Goal: Contribute content

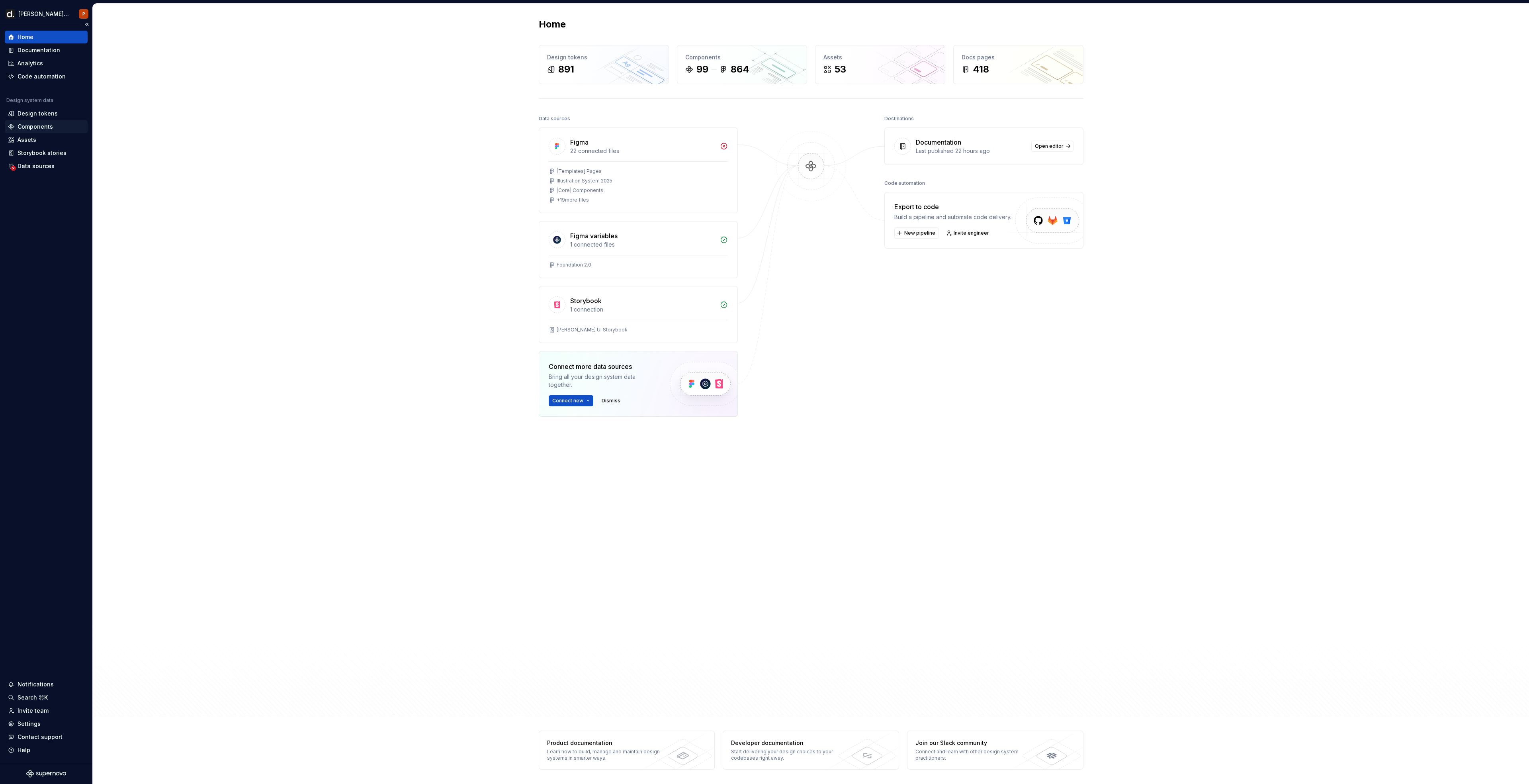
click at [44, 124] on div "Components" at bounding box center [35, 126] width 36 height 8
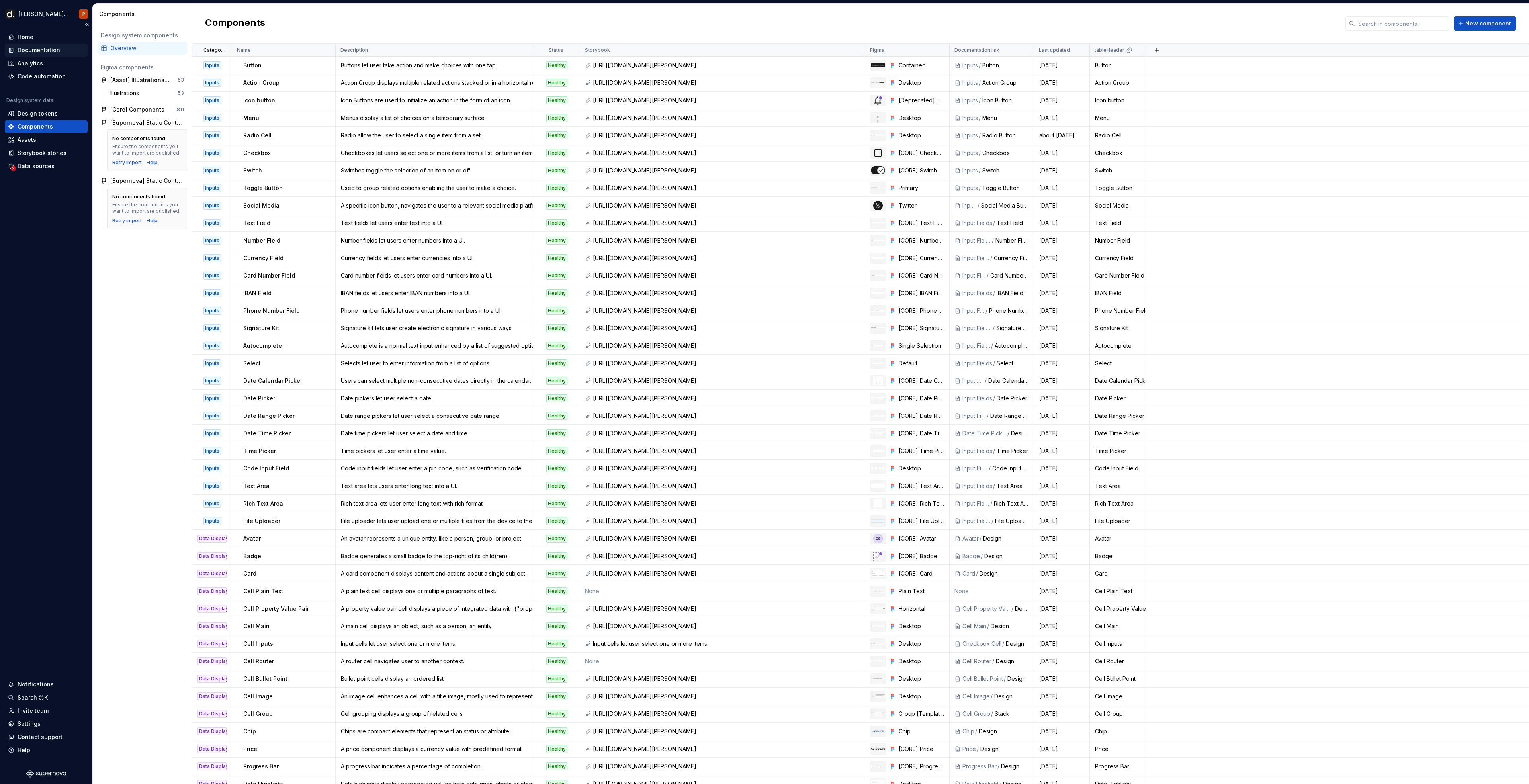
click at [51, 51] on div "Documentation" at bounding box center [38, 50] width 42 height 8
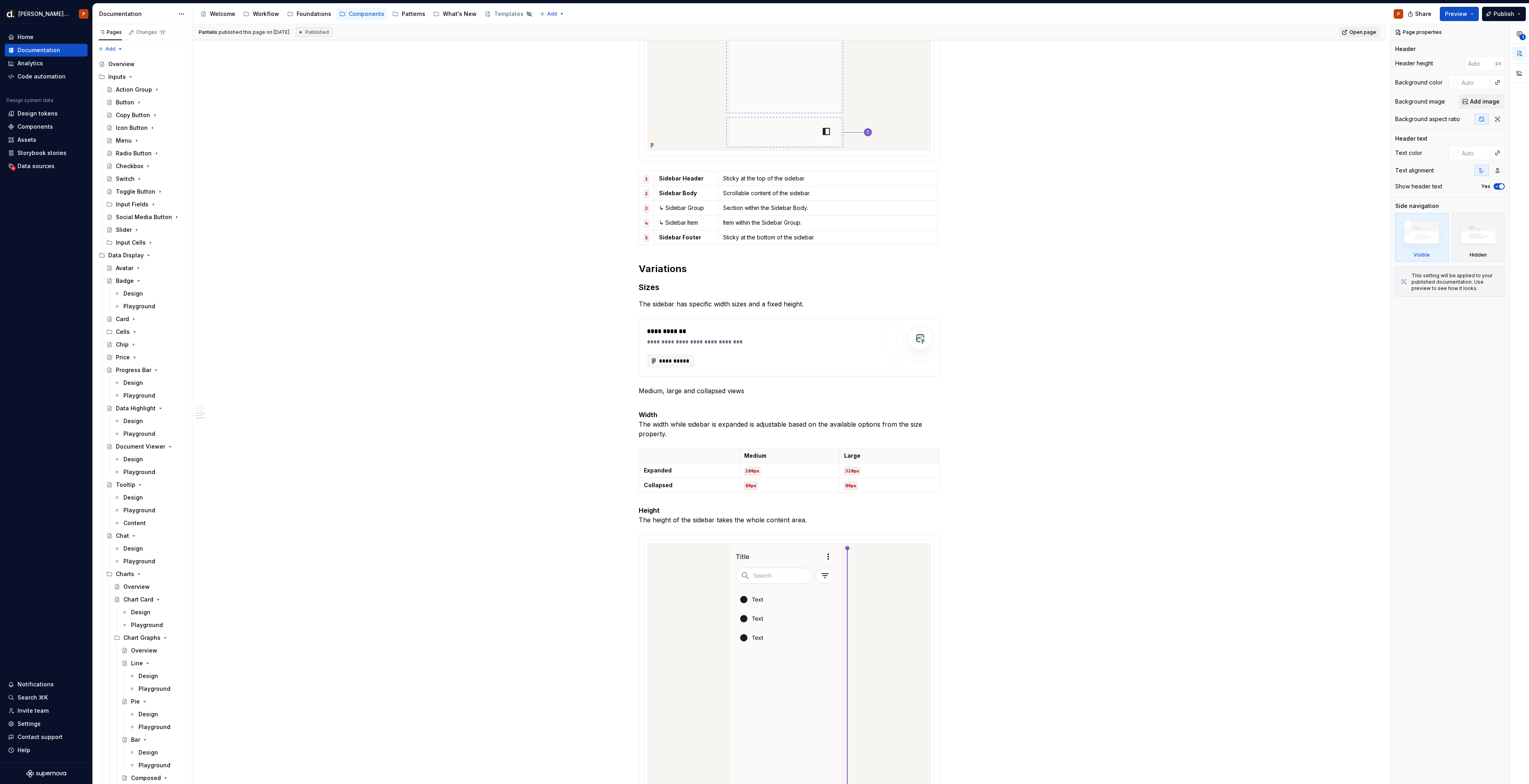
scroll to position [711, 0]
click at [786, 540] on div at bounding box center [789, 728] width 301 height 383
click at [789, 543] on html "[PERSON_NAME] UI P Home Documentation Analytics Code automation Design system d…" at bounding box center [764, 392] width 1529 height 784
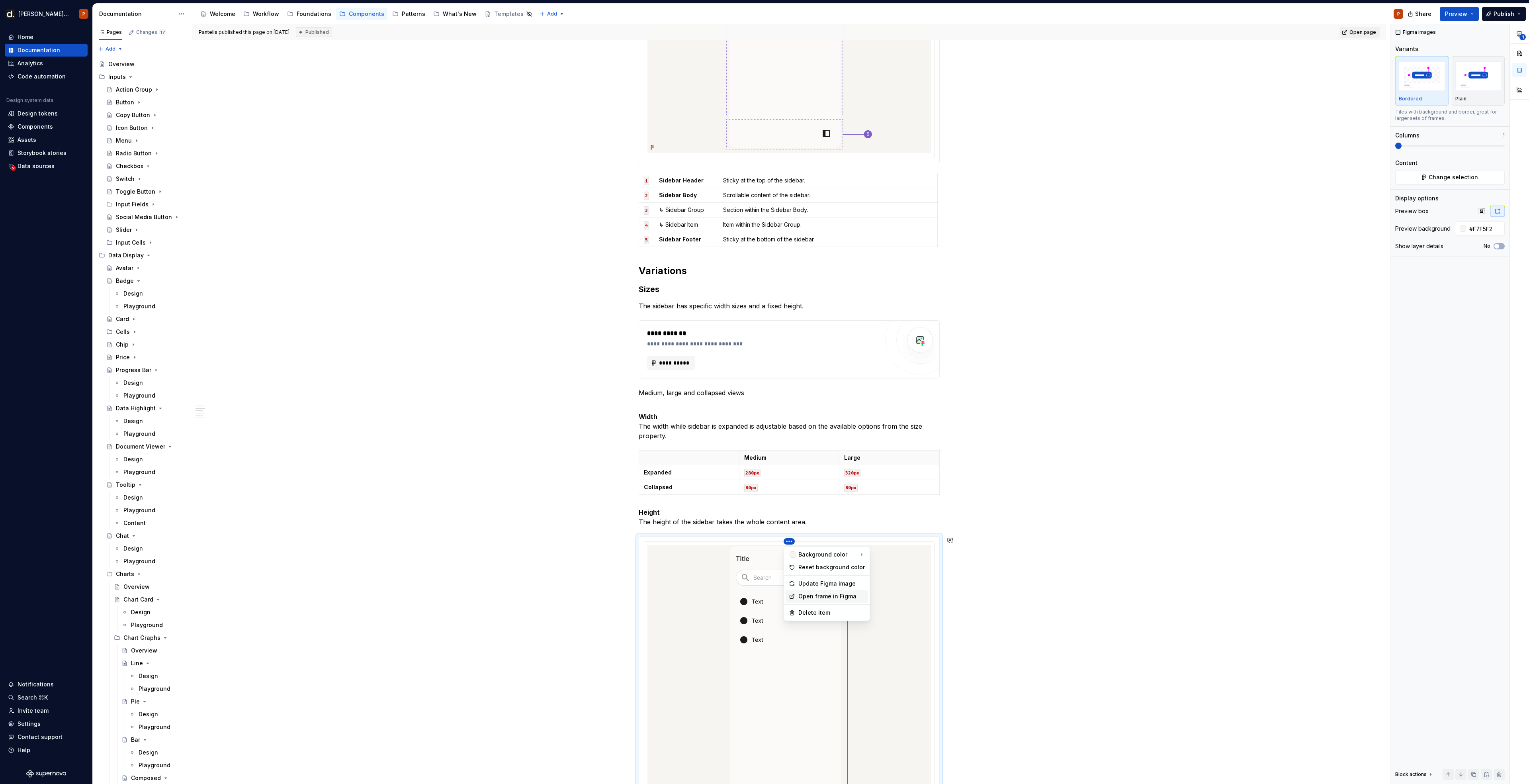
click at [810, 596] on div "Open frame in Figma" at bounding box center [832, 596] width 67 height 8
type textarea "*"
click at [660, 356] on button "**********" at bounding box center [670, 362] width 48 height 14
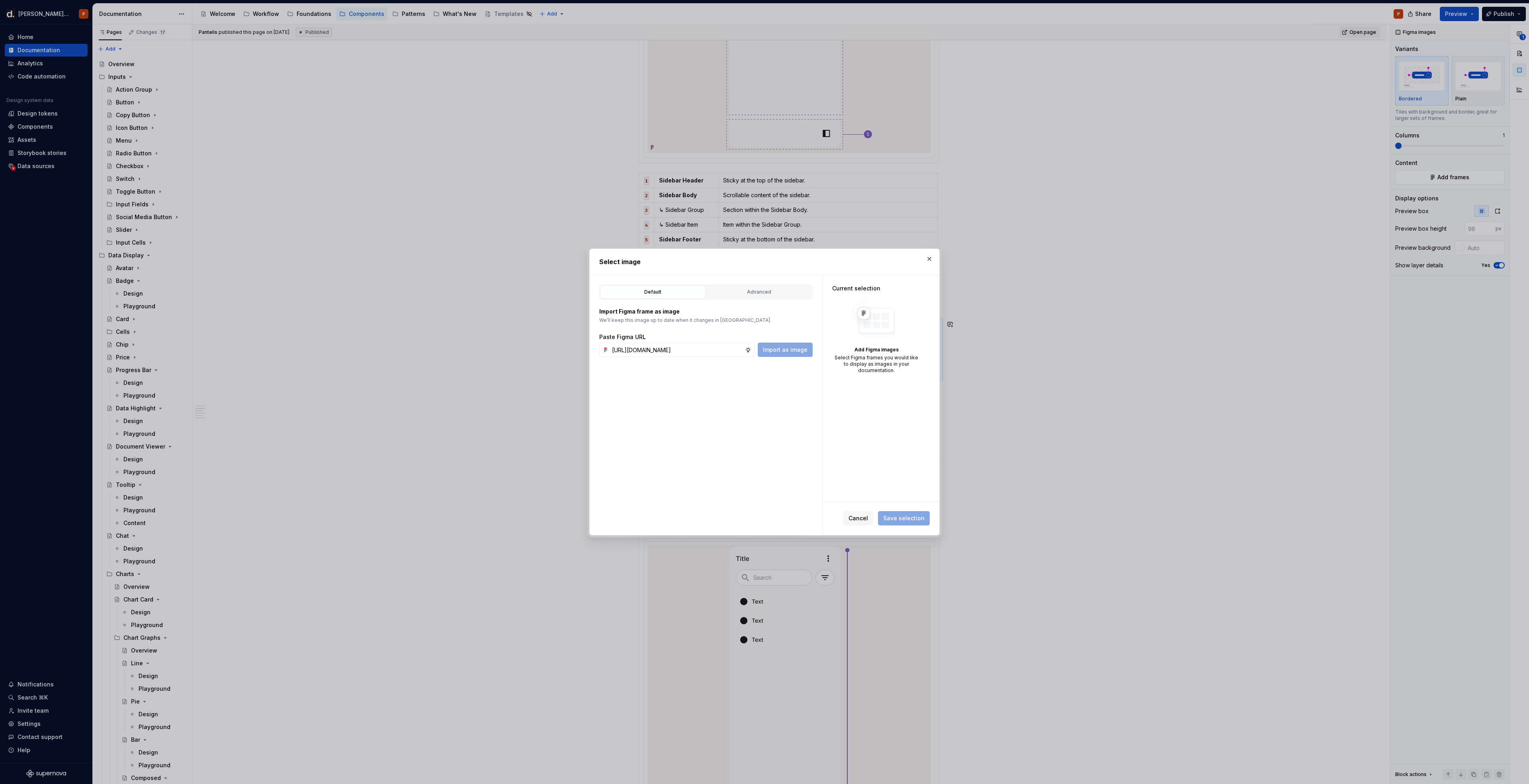
scroll to position [0, 241]
type input "[URL][DOMAIN_NAME]"
click at [765, 355] on button "Import as image" at bounding box center [785, 349] width 55 height 14
click at [925, 513] on button "Save selection" at bounding box center [904, 518] width 52 height 14
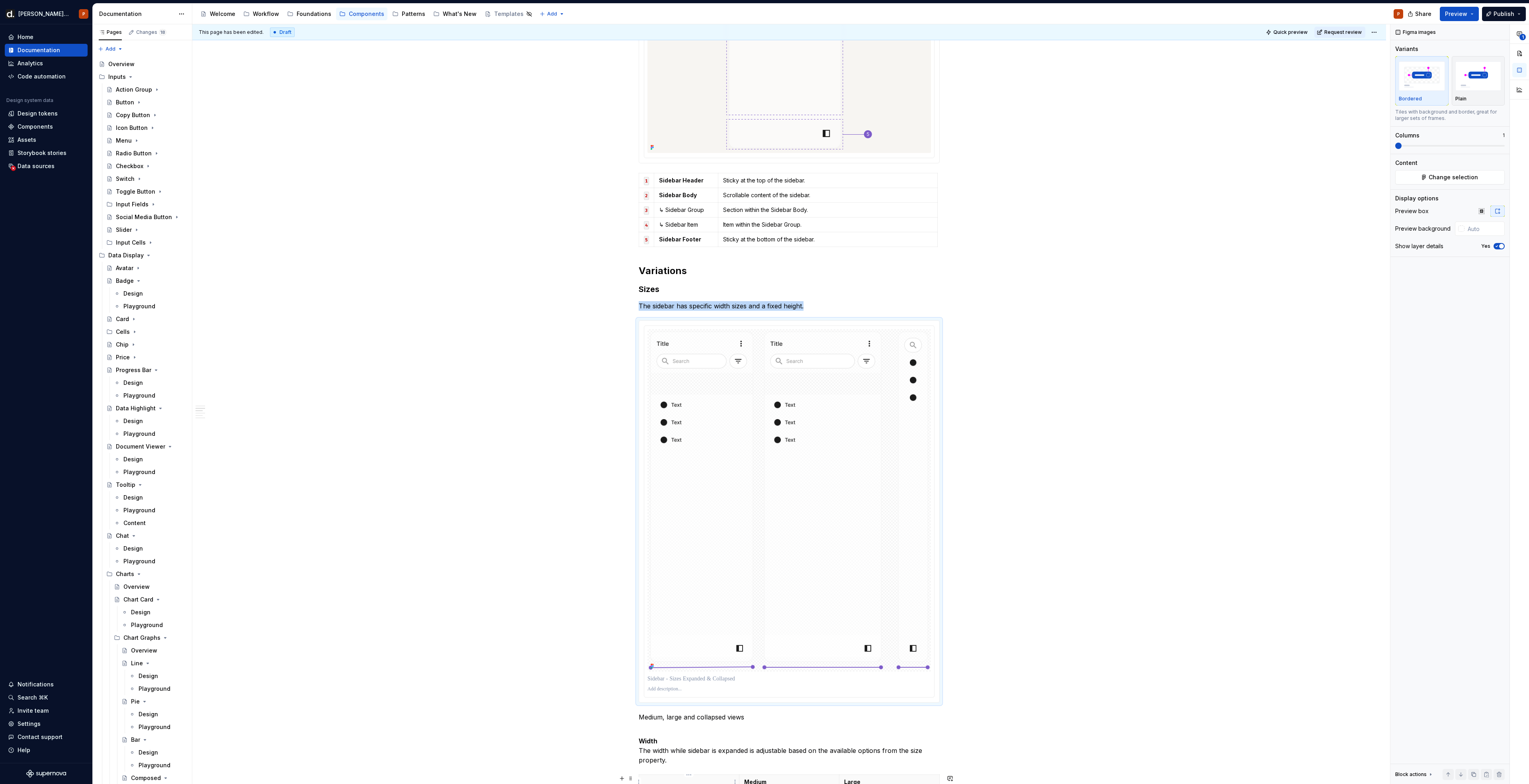
type textarea "*"
click at [688, 723] on div "**********" at bounding box center [789, 463] width 301 height 2014
click at [590, 707] on div "**********" at bounding box center [789, 576] width 1194 height 2277
click at [653, 716] on p "Medium, large and collapsed views" at bounding box center [789, 717] width 301 height 9
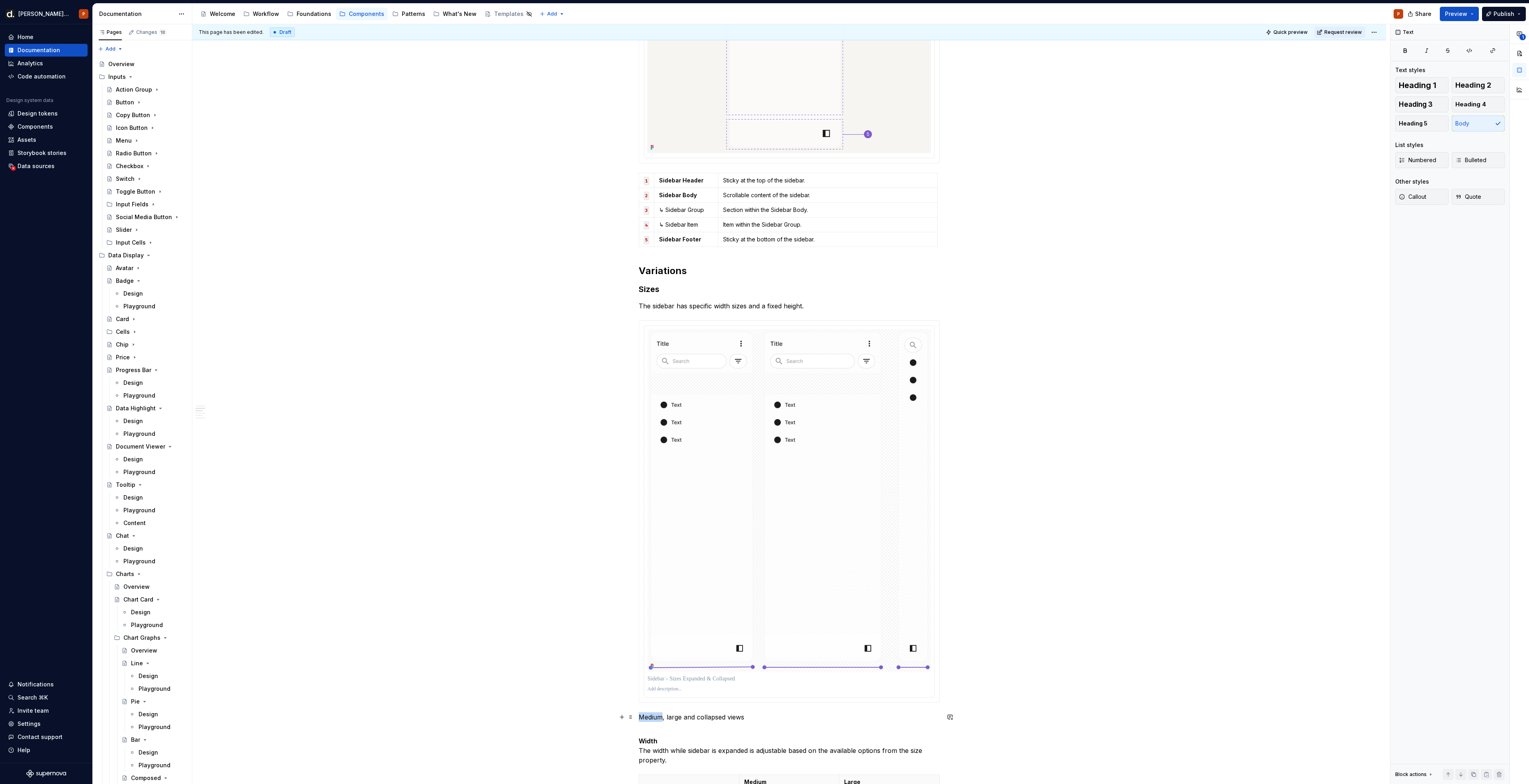
click at [652, 715] on p "Medium, large and collapsed views" at bounding box center [789, 717] width 301 height 9
copy p "Medium, large and collapsed views"
click at [668, 683] on div at bounding box center [789, 678] width 284 height 11
click at [669, 680] on p at bounding box center [789, 678] width 284 height 8
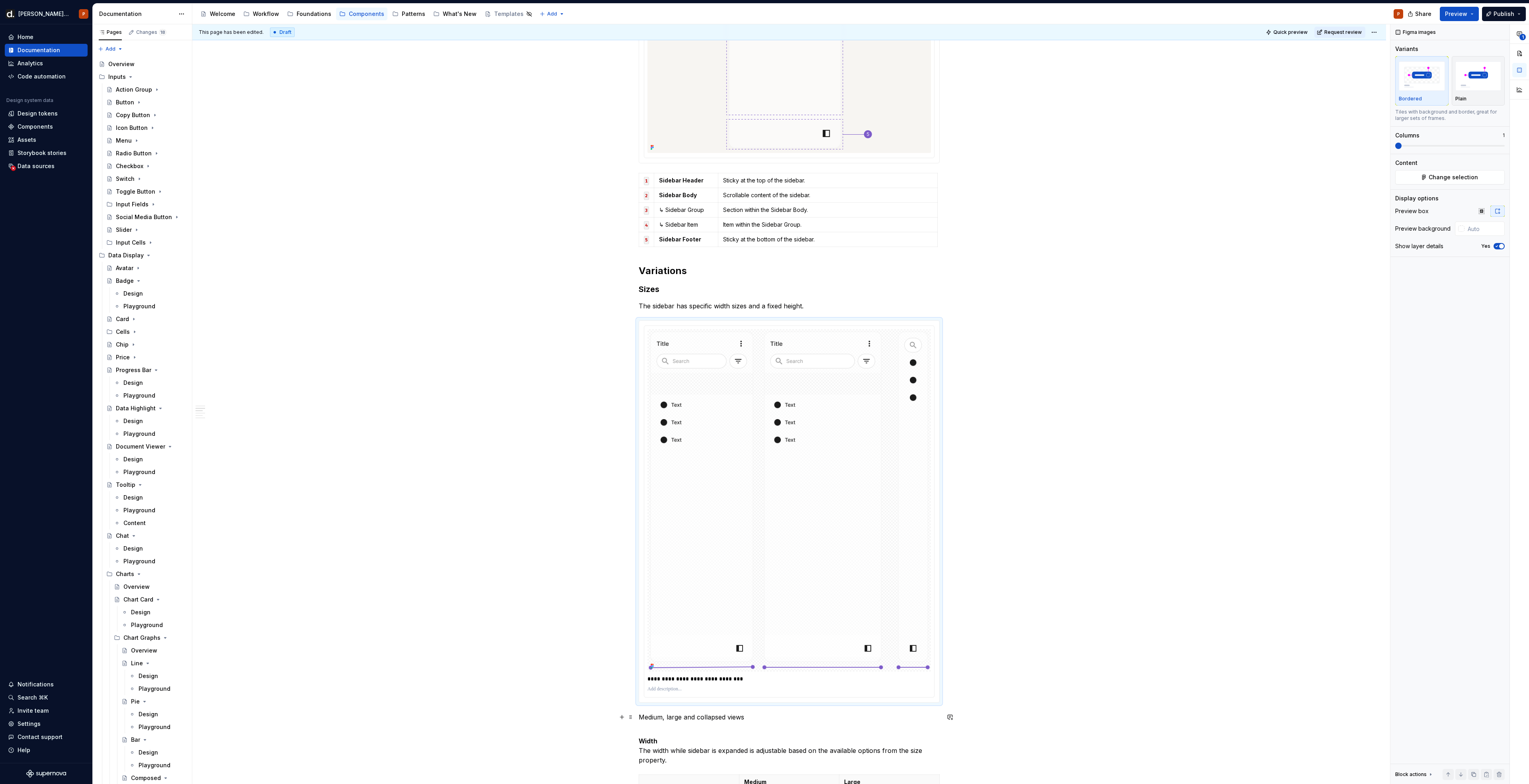
click at [687, 715] on p "Medium, large and collapsed views" at bounding box center [789, 717] width 301 height 9
type input "#F7F5F2"
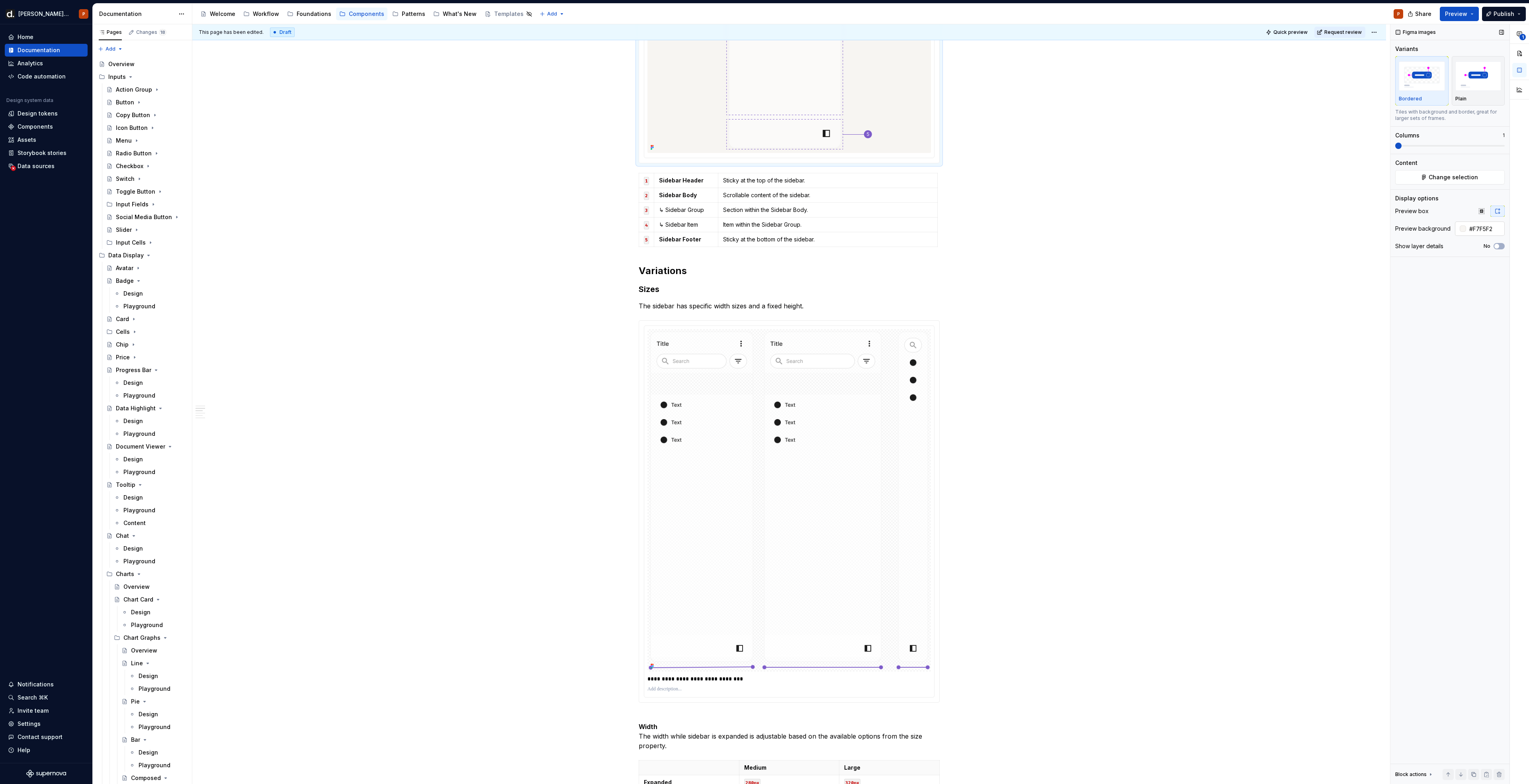
click at [1483, 233] on input "#F7F5F2" at bounding box center [1485, 228] width 38 height 14
click at [866, 431] on img at bounding box center [789, 500] width 284 height 342
click at [1472, 231] on input "text" at bounding box center [1485, 228] width 40 height 14
paste input "#F7F5F2"
type input "#F7F5F2"
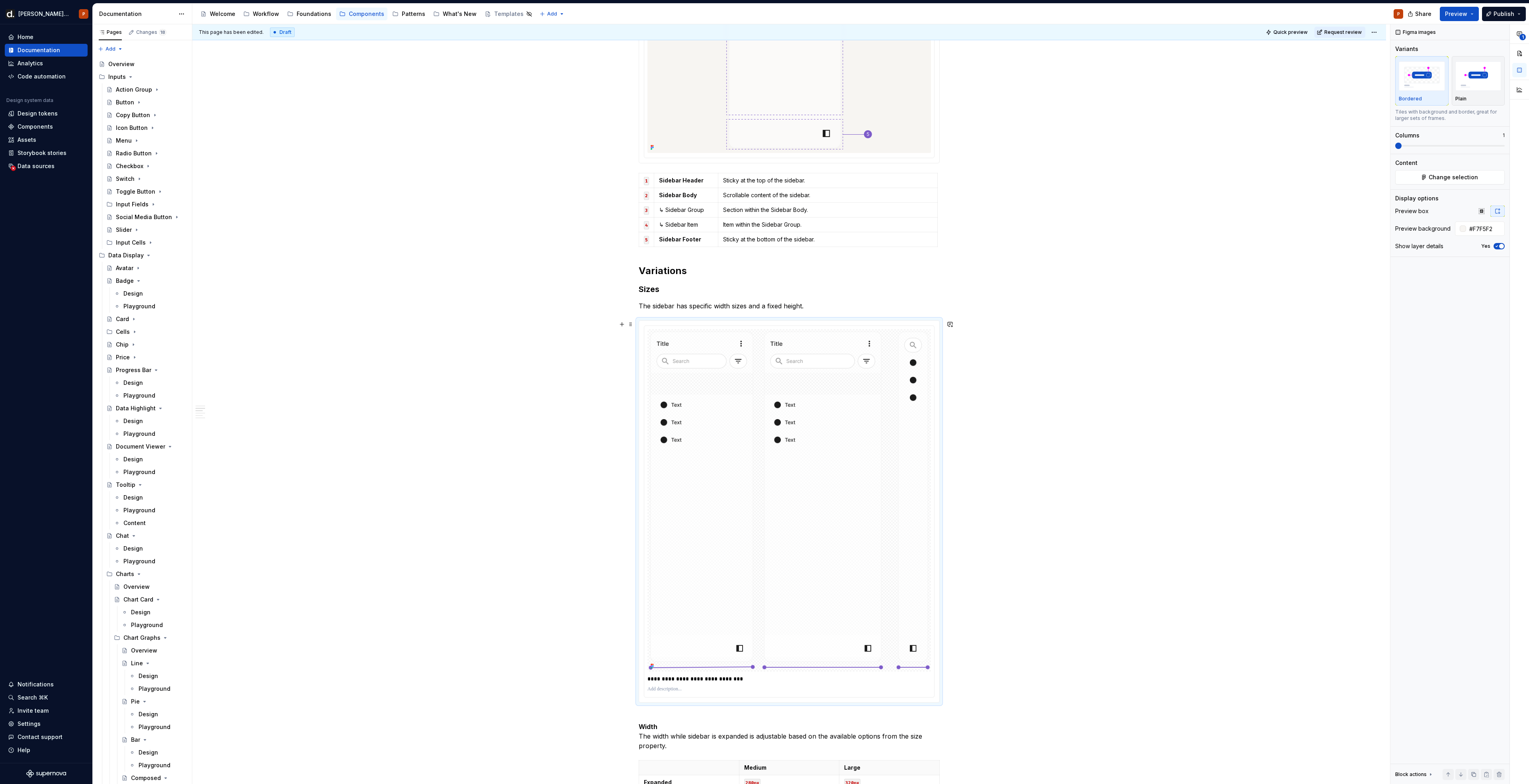
click at [938, 541] on div "**********" at bounding box center [789, 511] width 301 height 381
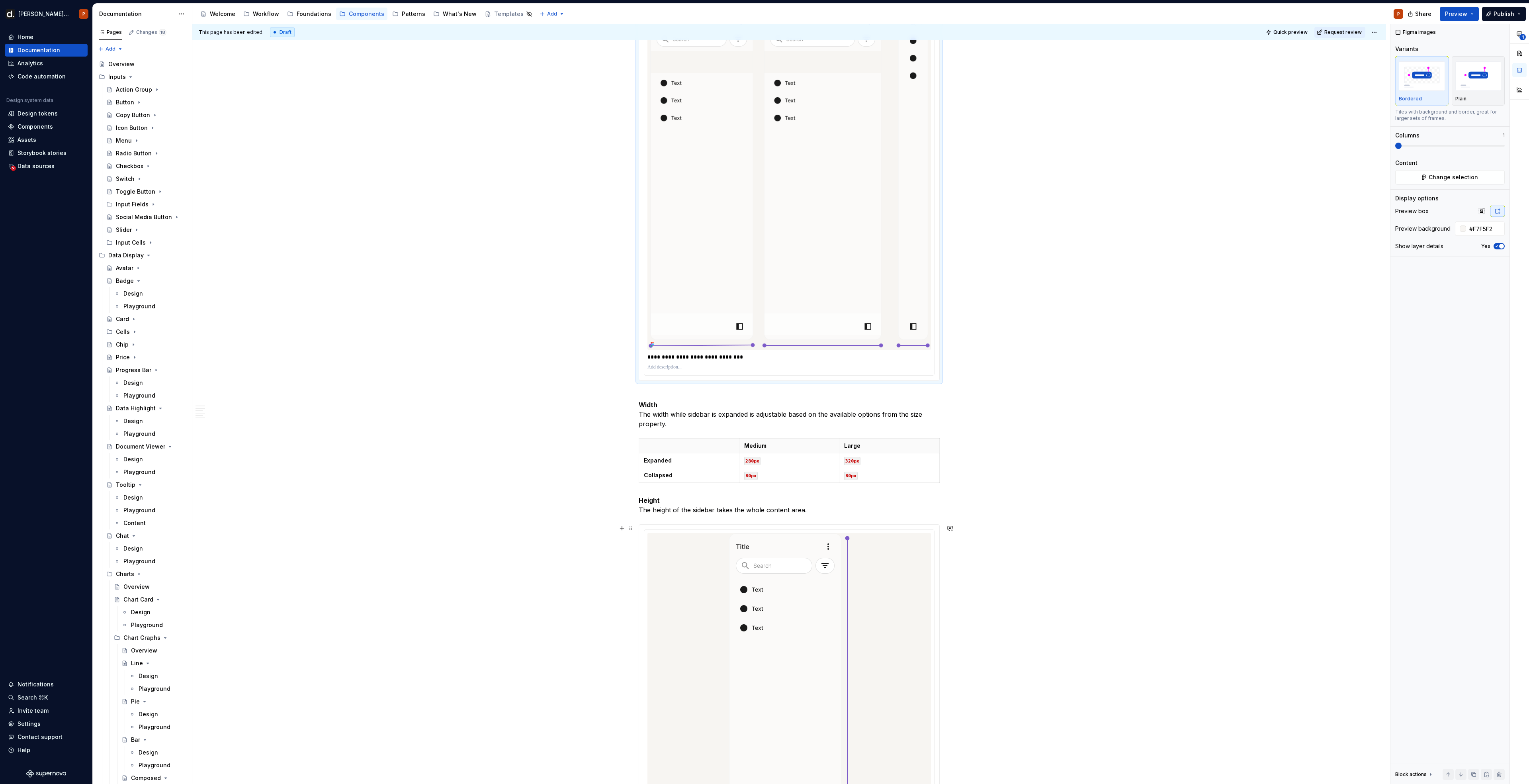
scroll to position [1263, 0]
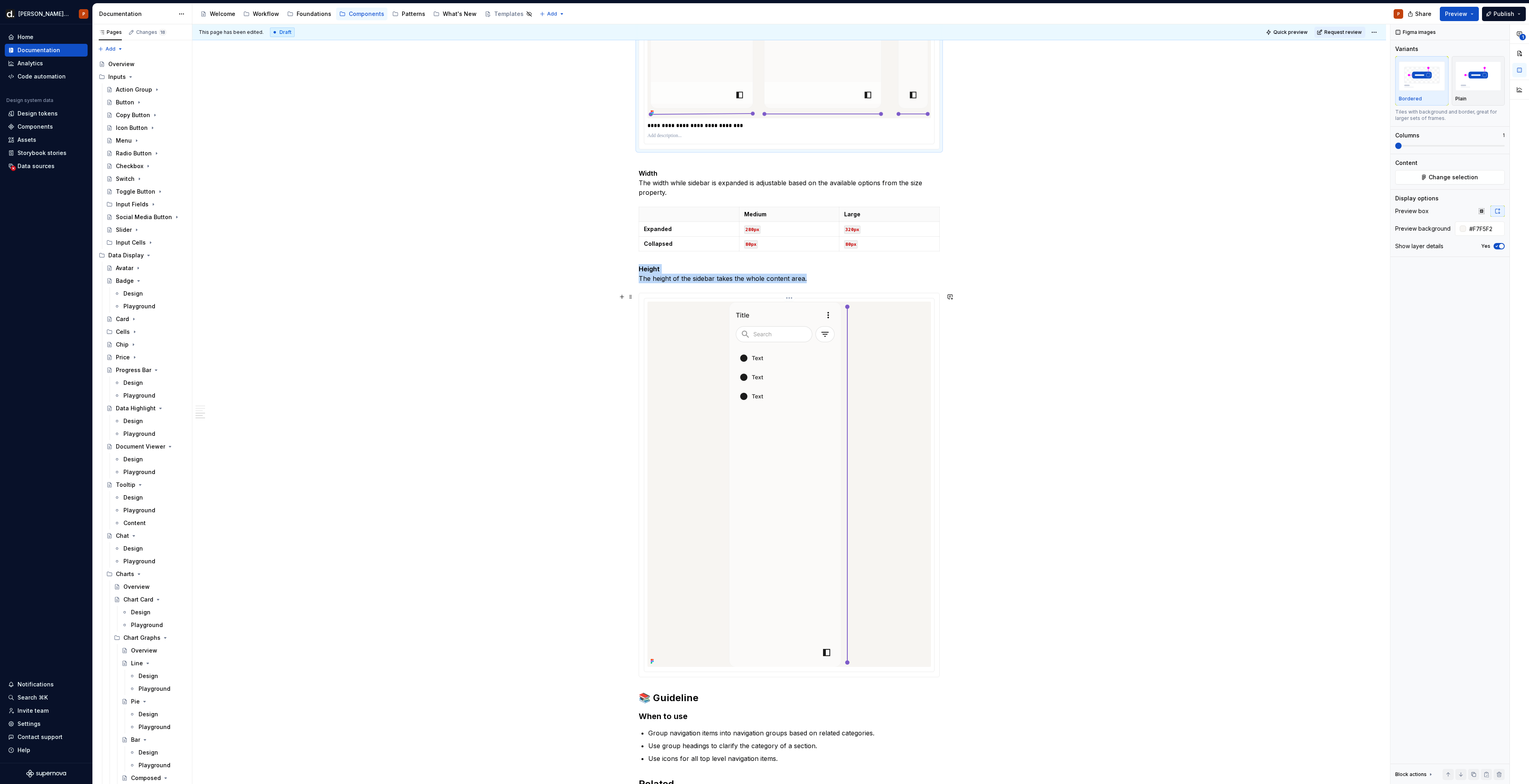
click at [797, 536] on img at bounding box center [789, 483] width 121 height 365
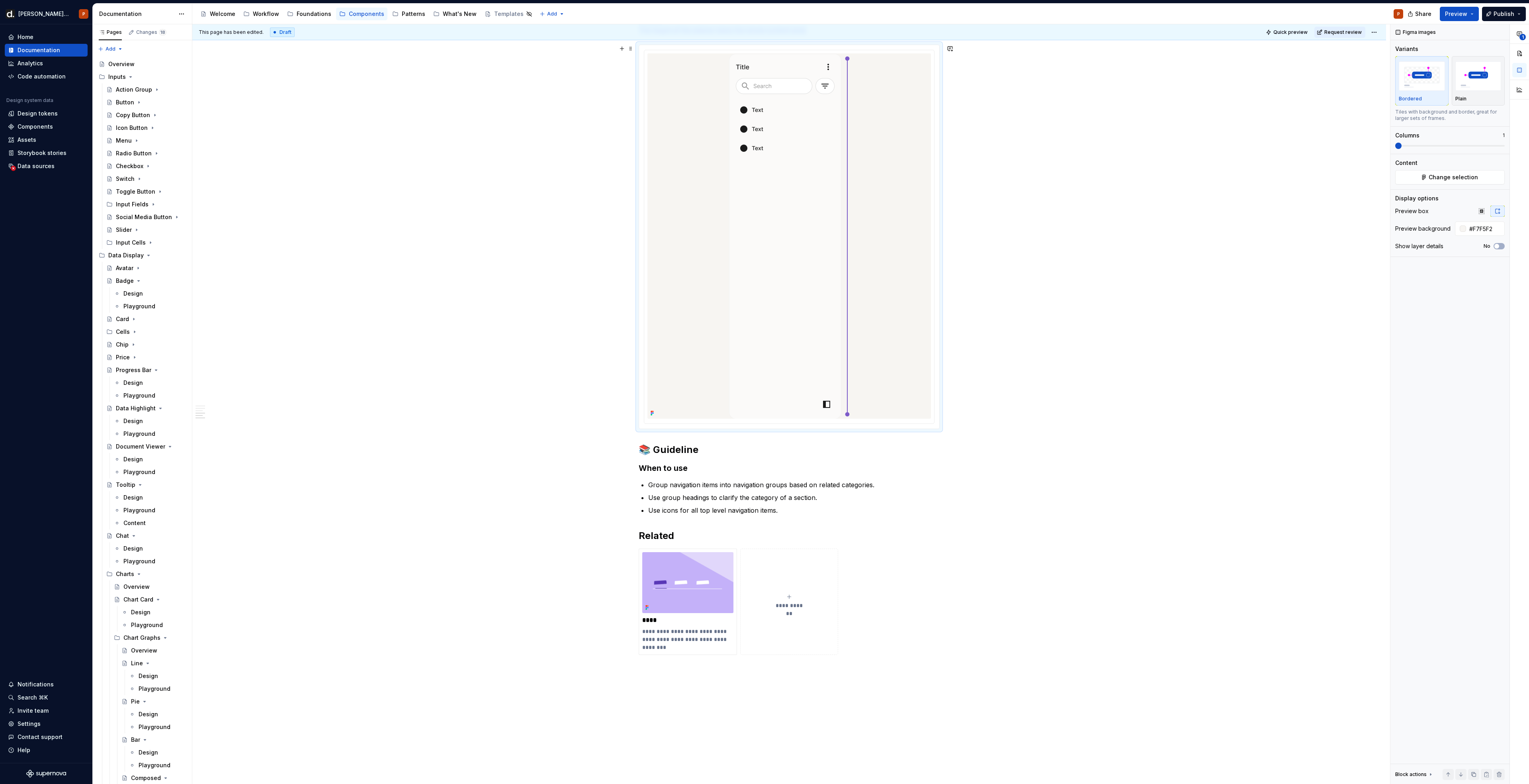
scroll to position [1369, 0]
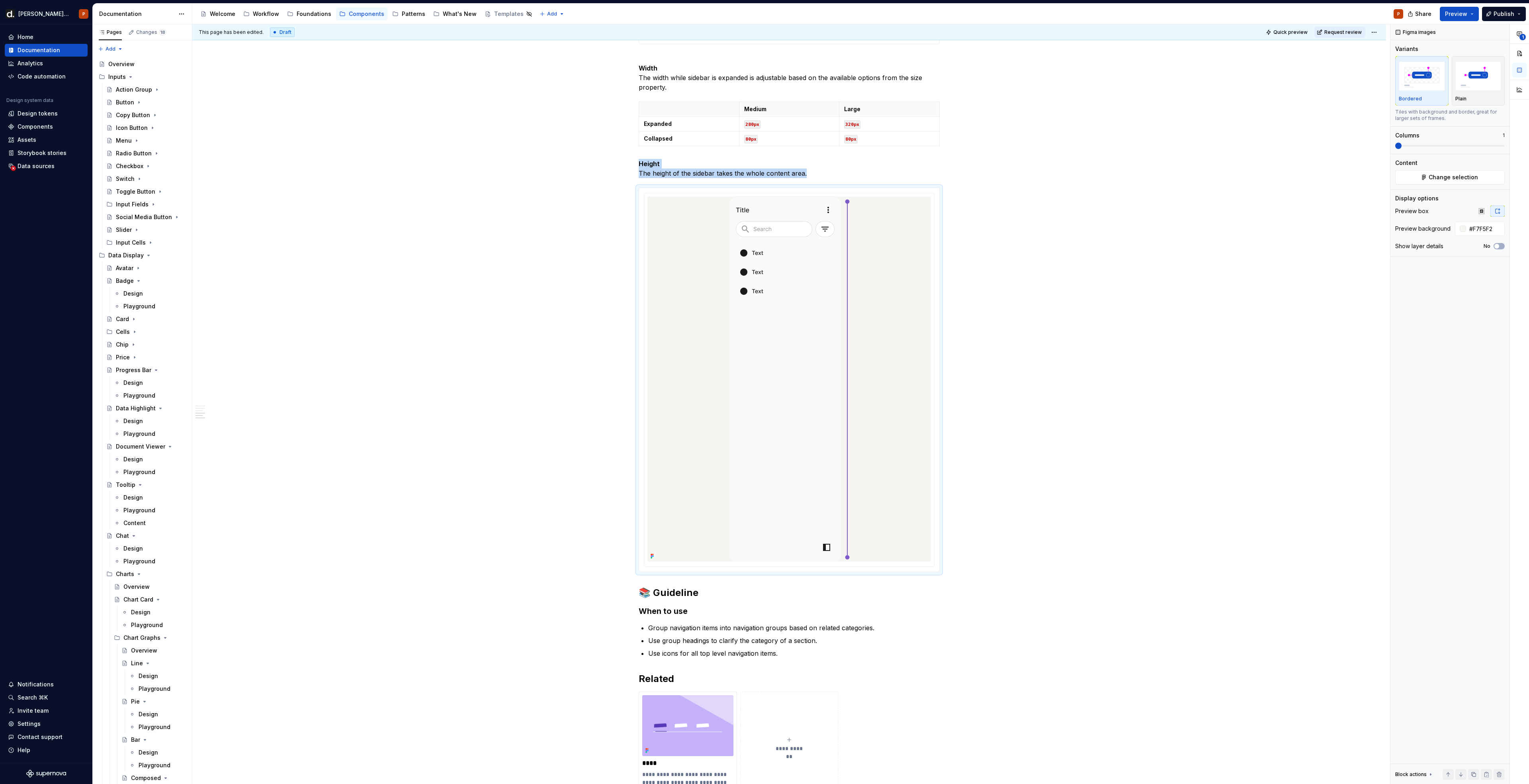
click at [1375, 32] on html "[PERSON_NAME] UI P Home Documentation Analytics Code automation Design system d…" at bounding box center [764, 392] width 1529 height 784
click at [1468, 87] on div "Ready for publish" at bounding box center [1490, 88] width 55 height 8
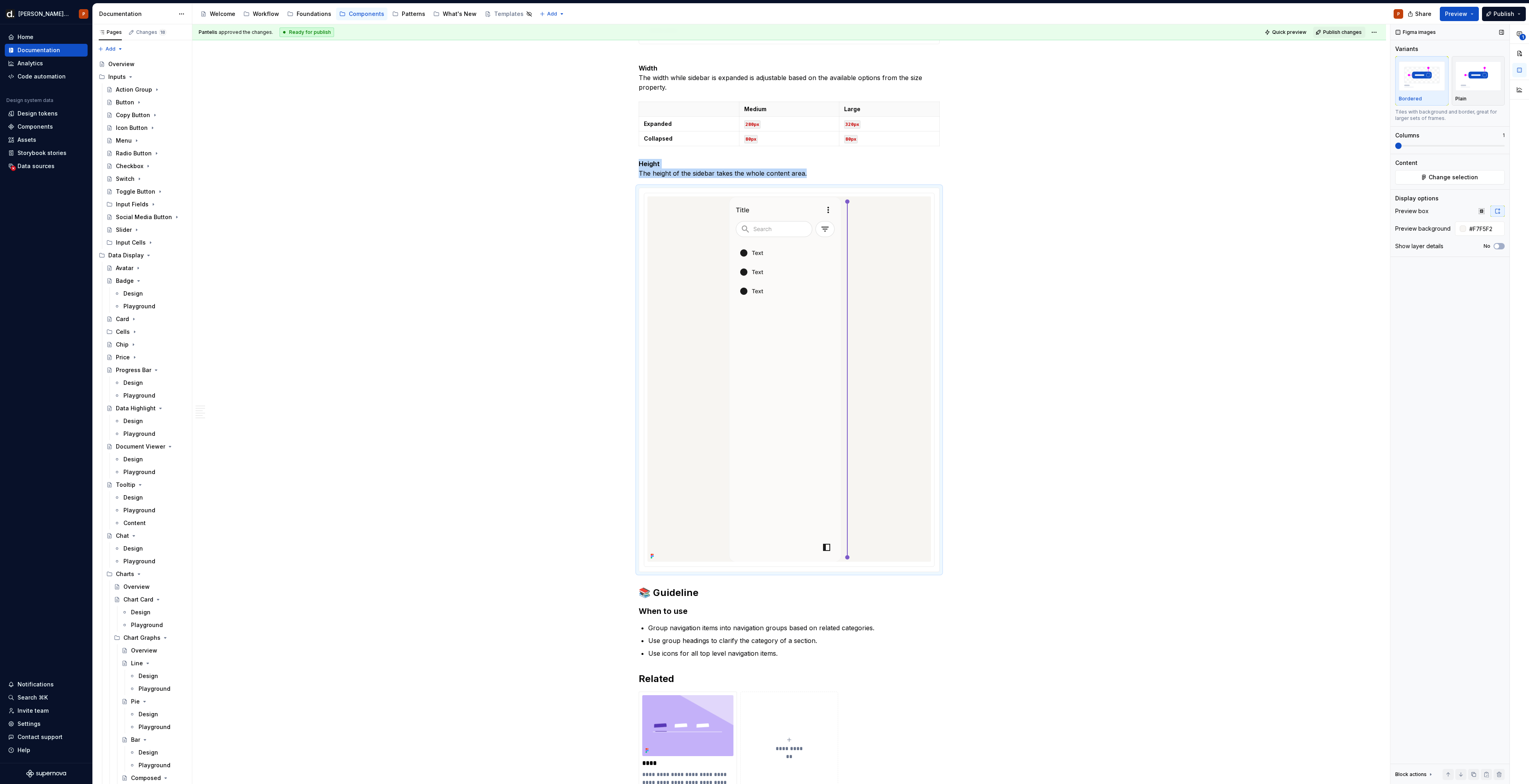
scroll to position [997, 0]
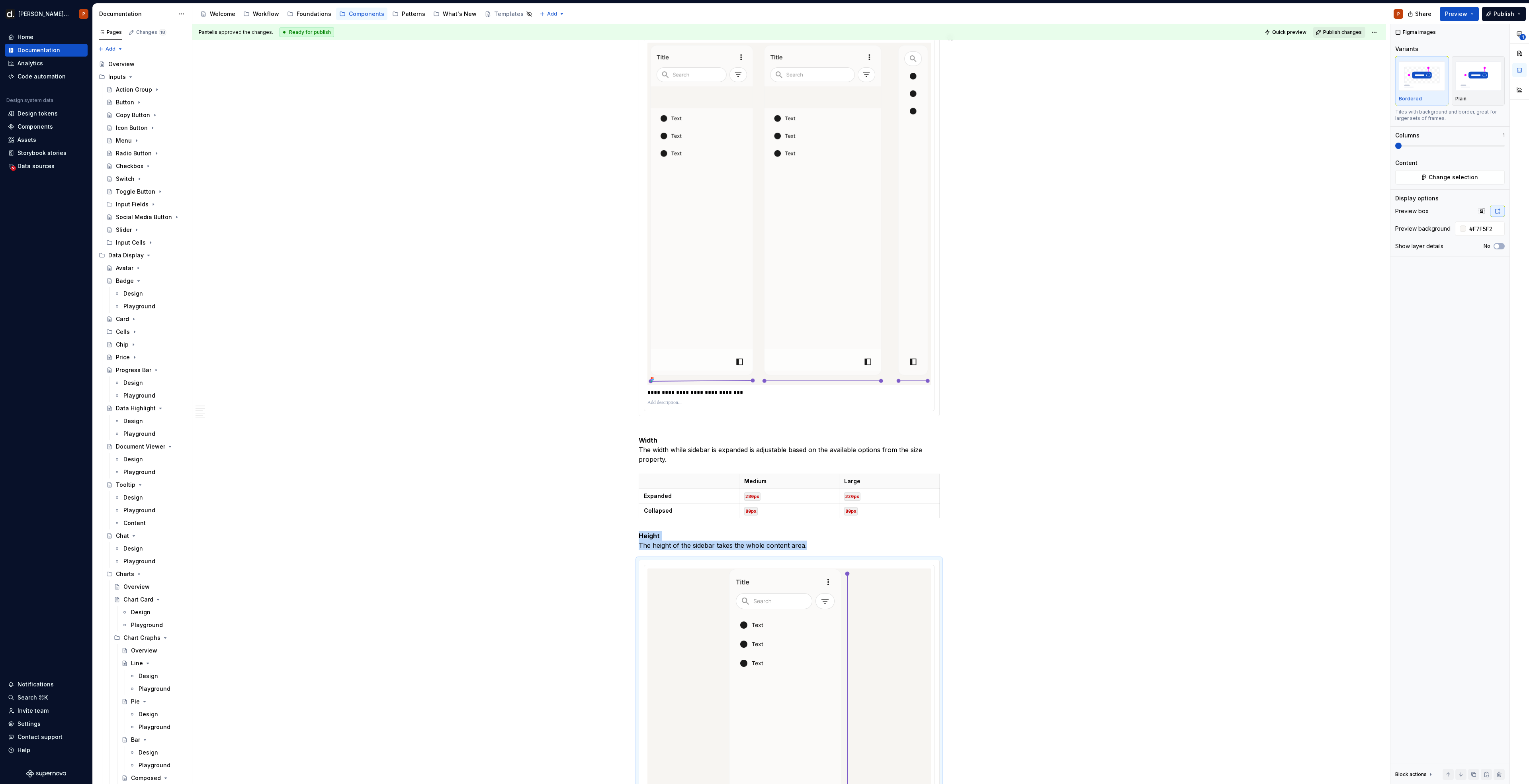
click at [1343, 37] on button "Publish changes" at bounding box center [1339, 32] width 52 height 11
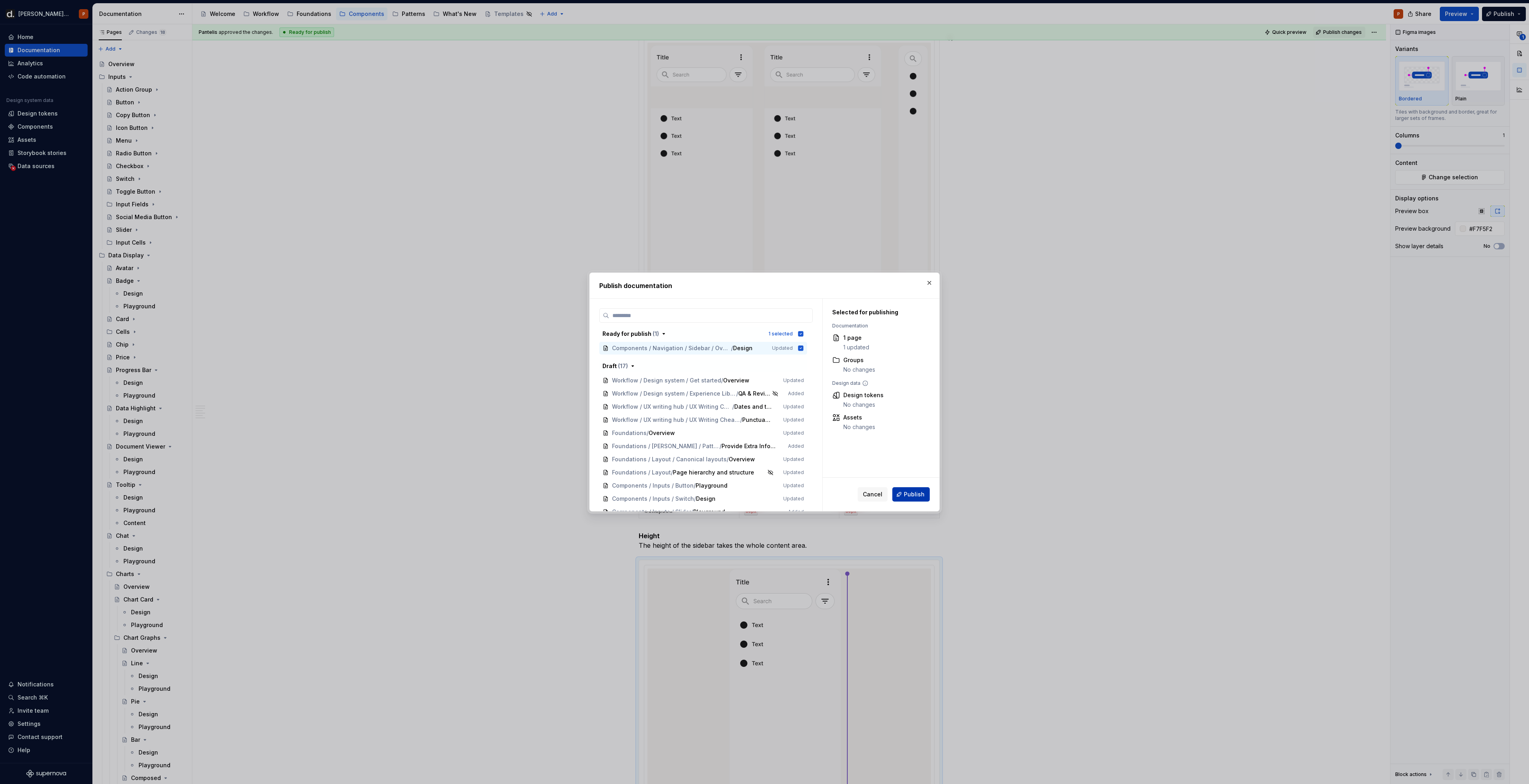
click at [924, 496] on span "Publish" at bounding box center [914, 494] width 21 height 8
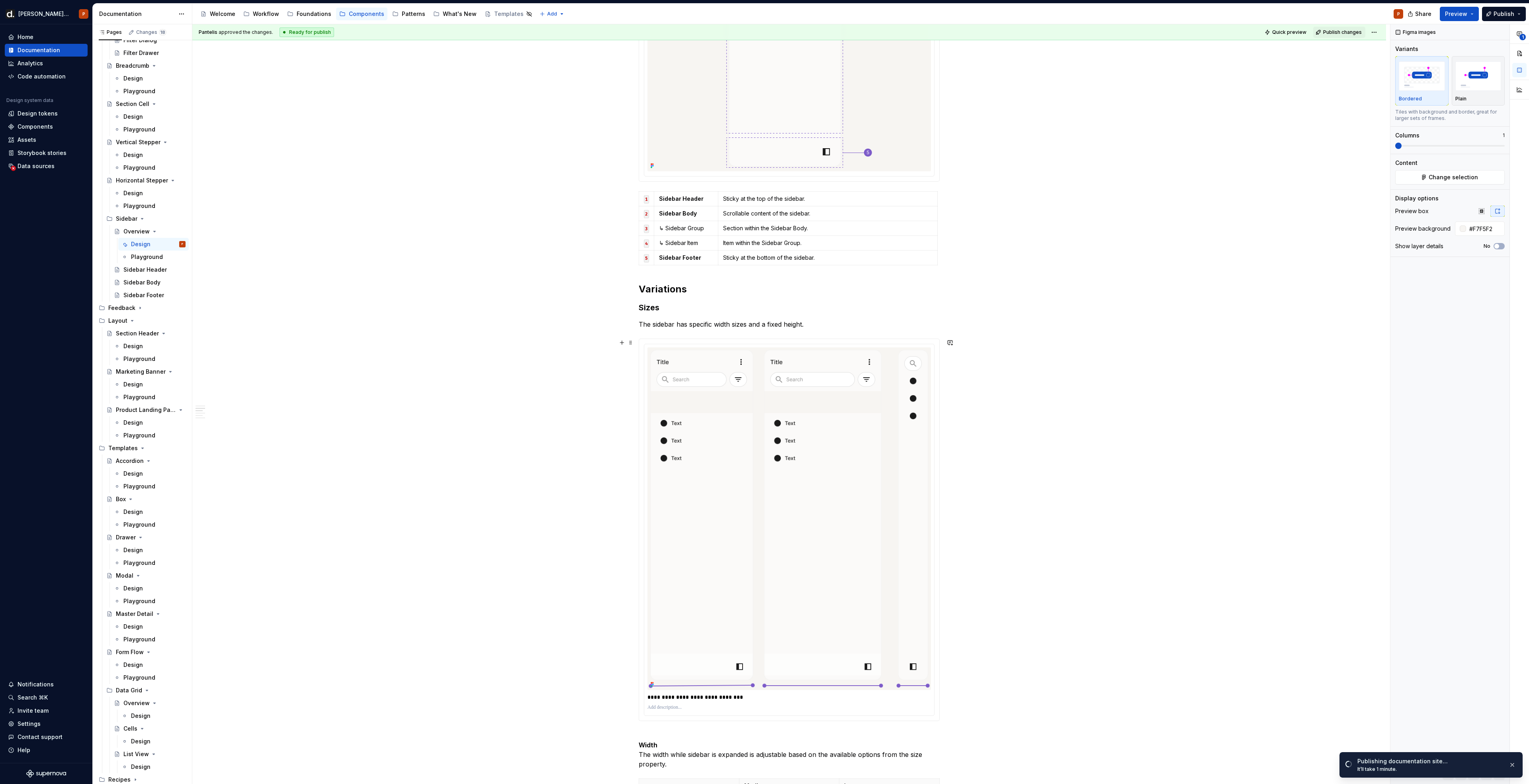
scroll to position [694, 0]
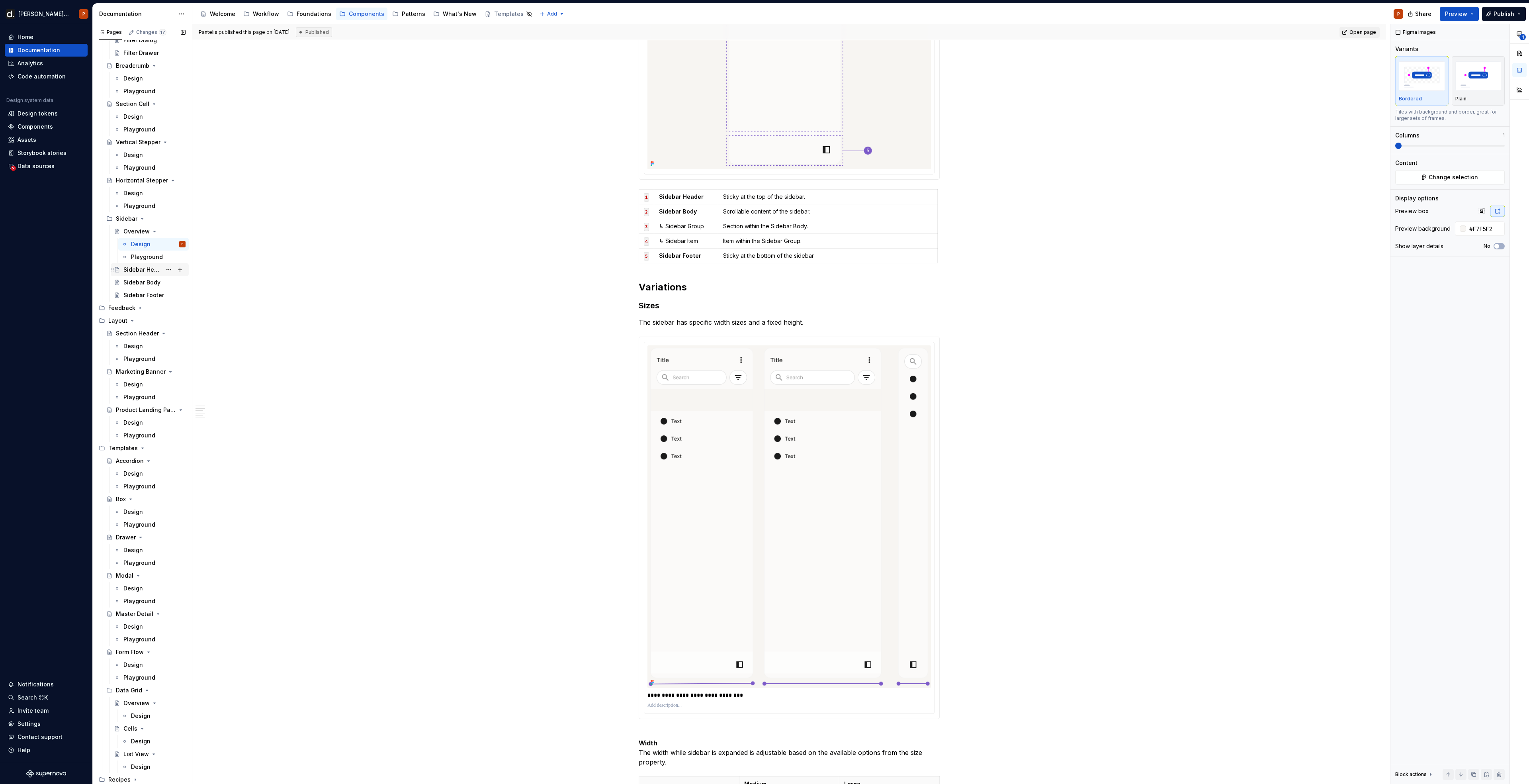
click at [136, 273] on div "Sidebar Header" at bounding box center [143, 270] width 38 height 8
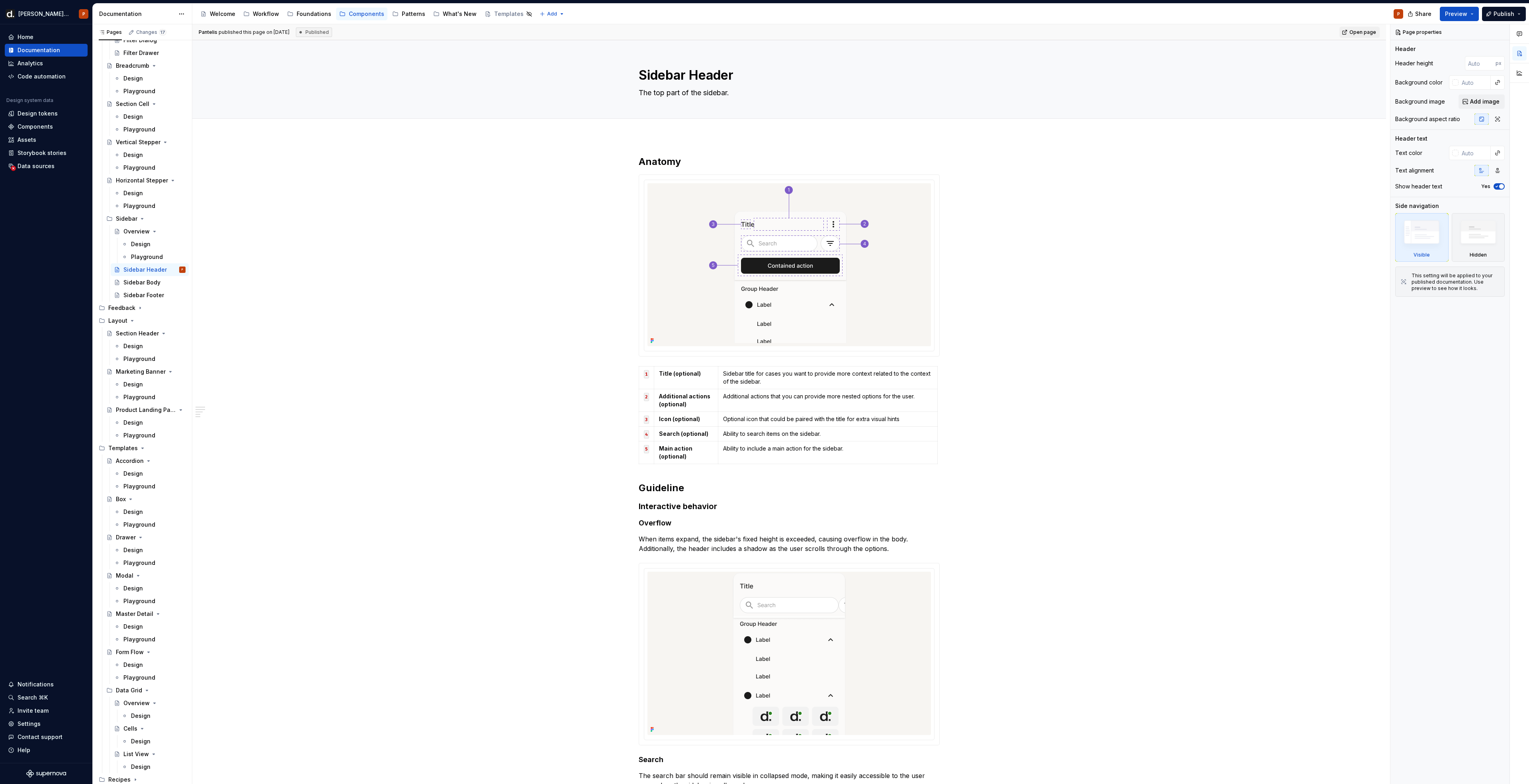
type textarea "*"
